Goal: Task Accomplishment & Management: Use online tool/utility

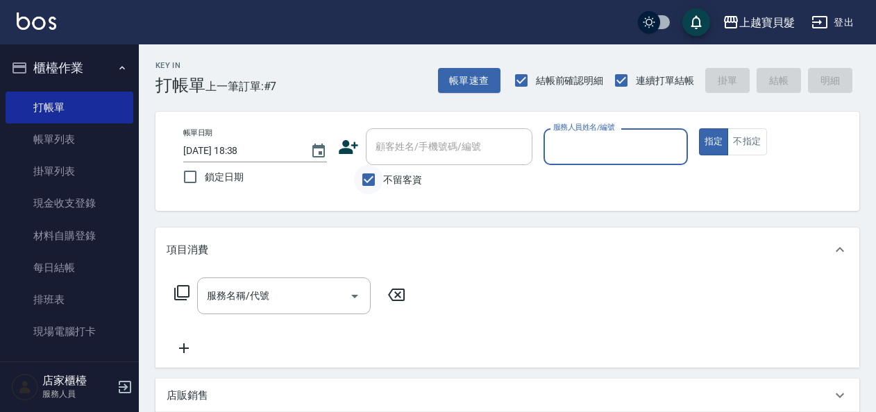
click at [367, 178] on input "不留客資" at bounding box center [368, 179] width 29 height 29
checkbox input "false"
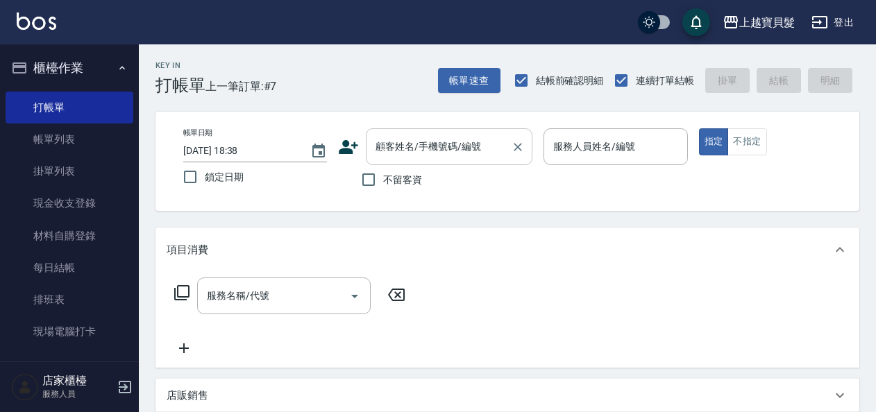
click at [448, 140] on div "顧客姓名/手機號碼/編號 顧客姓名/手機號碼/編號" at bounding box center [449, 146] width 167 height 37
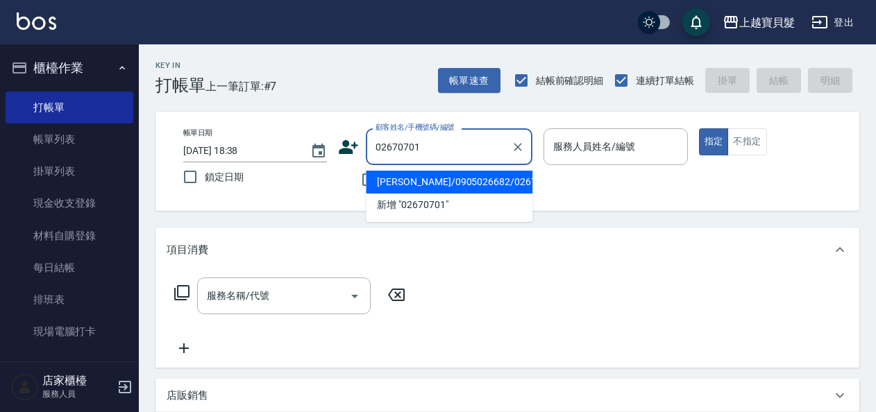
type input "[PERSON_NAME]/0905026682/02670701"
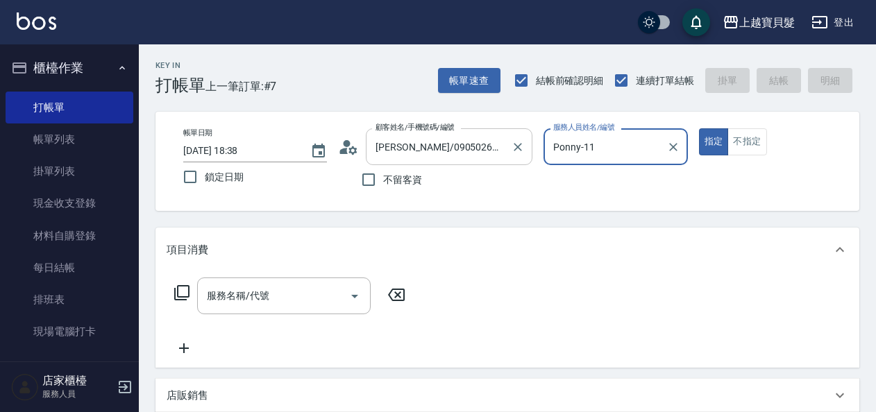
type input "Ponny-11"
click at [185, 292] on icon at bounding box center [182, 293] width 17 height 17
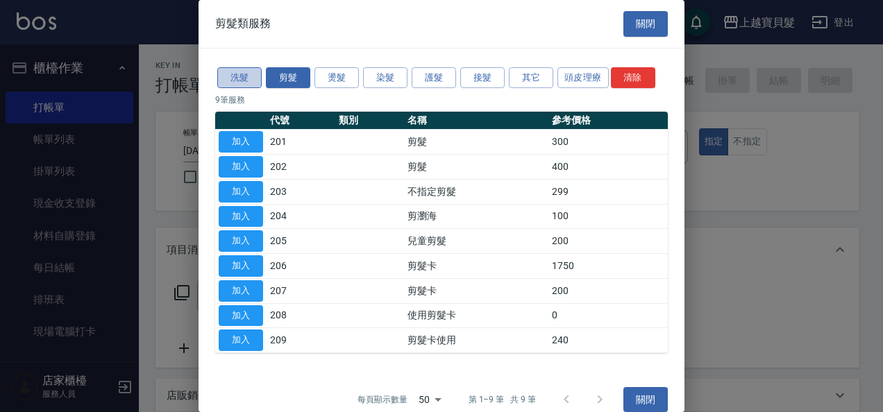
click at [239, 77] on button "洗髮" at bounding box center [239, 78] width 44 height 22
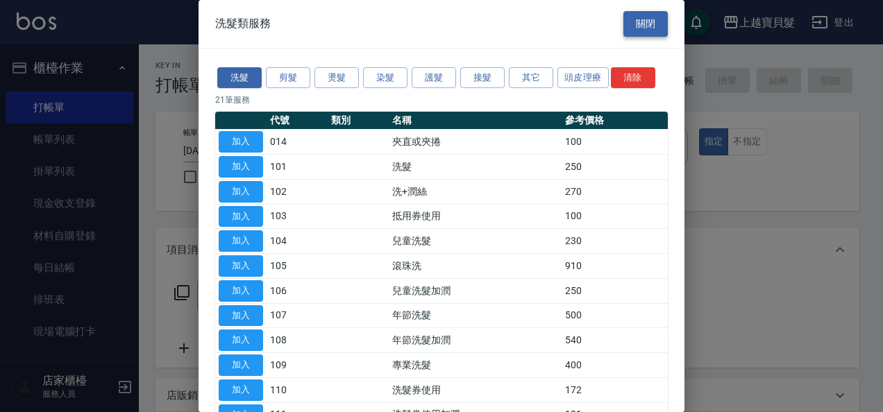
click at [637, 19] on button "關閉" at bounding box center [645, 24] width 44 height 26
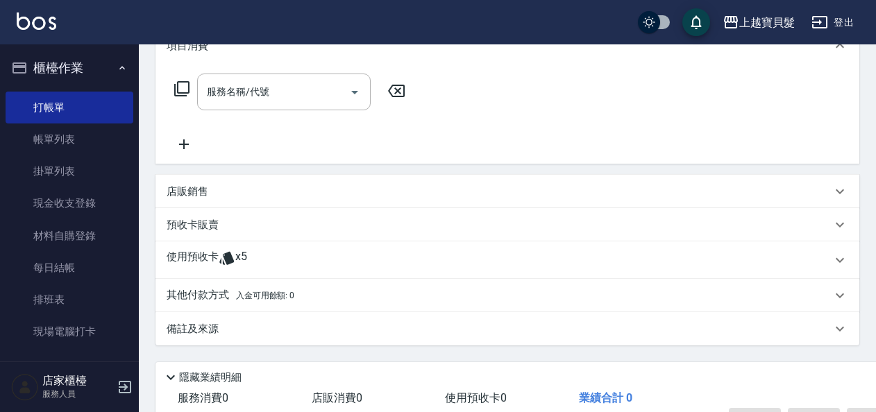
scroll to position [293, 0]
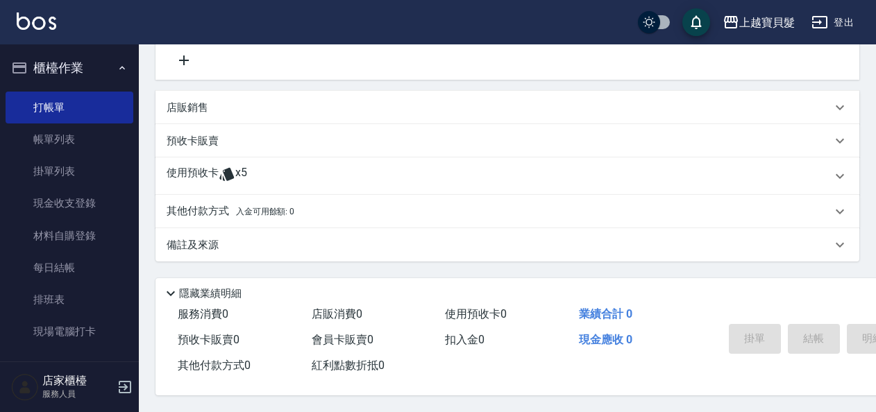
click at [290, 167] on div "使用預收卡 x5" at bounding box center [499, 176] width 665 height 21
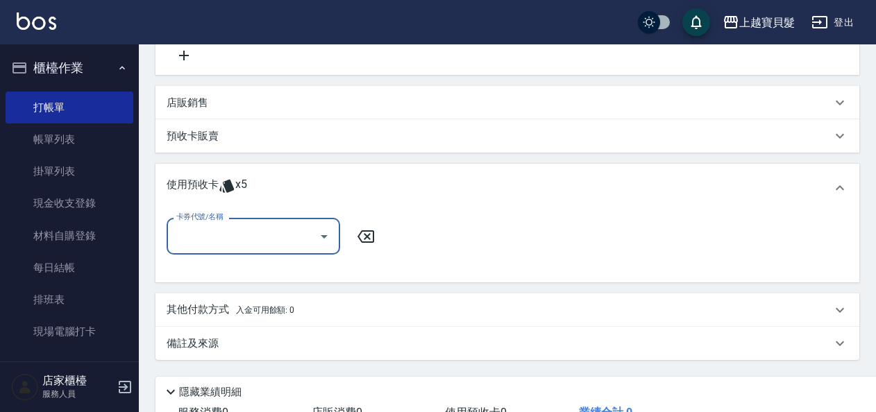
scroll to position [0, 0]
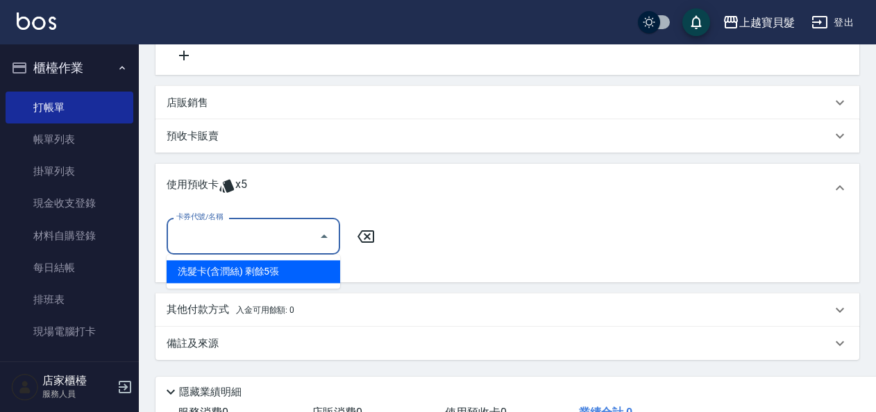
click at [238, 232] on input "卡券代號/名稱" at bounding box center [243, 236] width 140 height 24
click at [253, 274] on div "洗髮卡(含潤絲) 剩餘5張" at bounding box center [254, 271] width 174 height 23
type input "洗髮卡(含潤絲)"
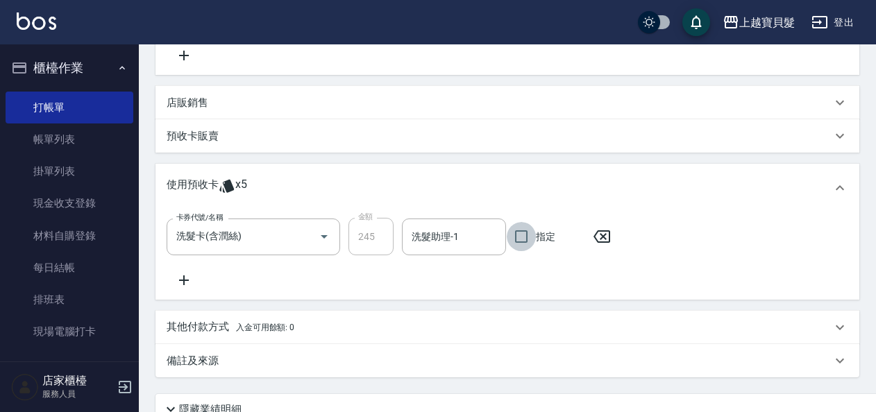
click at [525, 237] on input "指定" at bounding box center [521, 236] width 29 height 29
checkbox input "true"
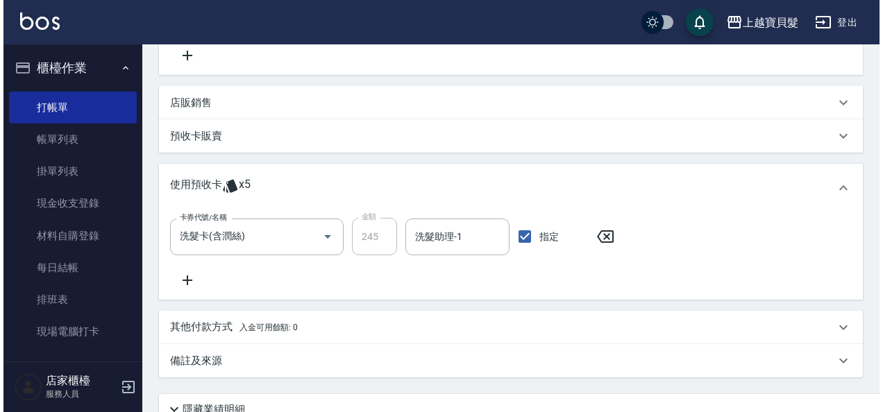
scroll to position [414, 0]
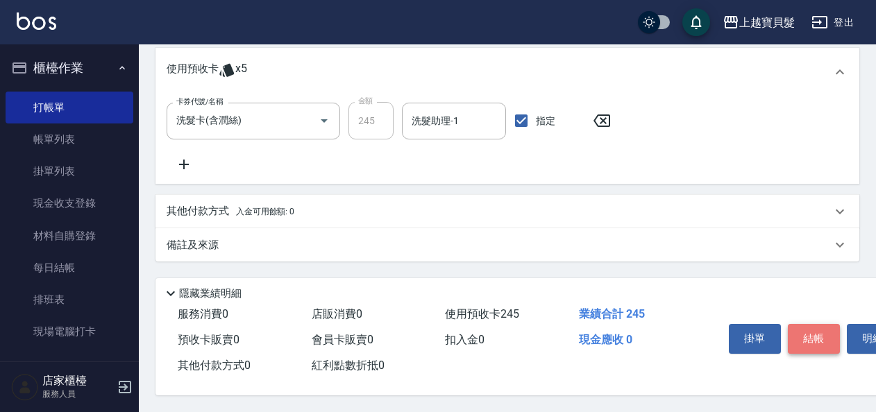
click at [819, 328] on button "結帳" at bounding box center [814, 338] width 52 height 29
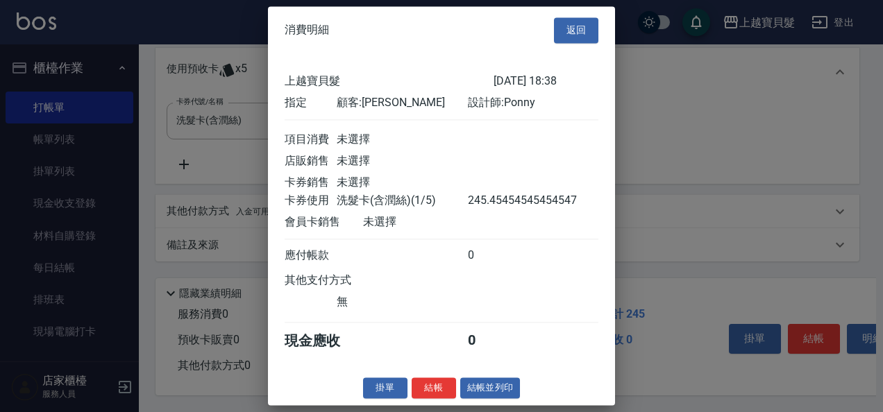
scroll to position [3, 0]
click at [484, 397] on button "結帳並列印" at bounding box center [490, 389] width 60 height 22
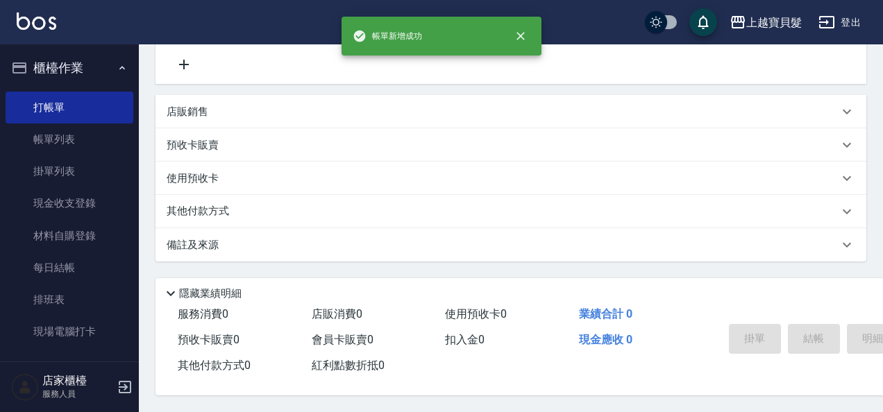
type input "[DATE] 19:57"
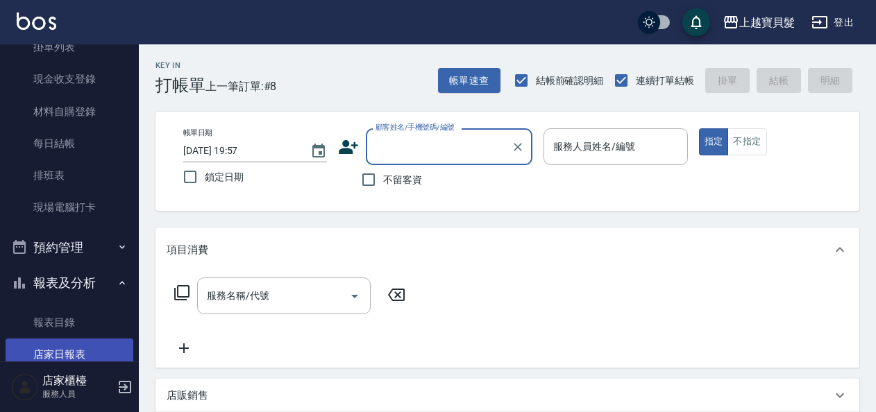
scroll to position [419, 0]
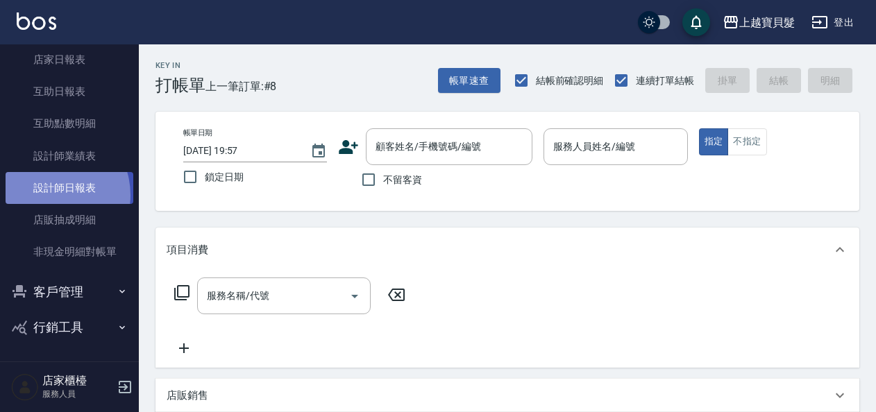
click at [49, 195] on link "設計師日報表" at bounding box center [70, 188] width 128 height 32
